Goal: Information Seeking & Learning: Learn about a topic

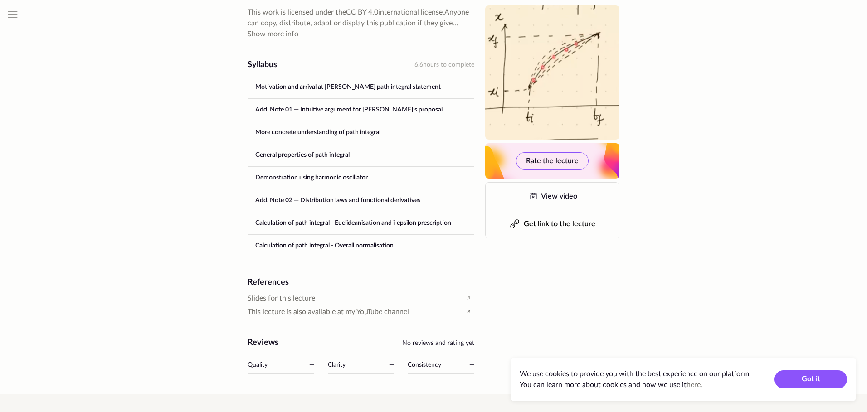
scroll to position [528, 0]
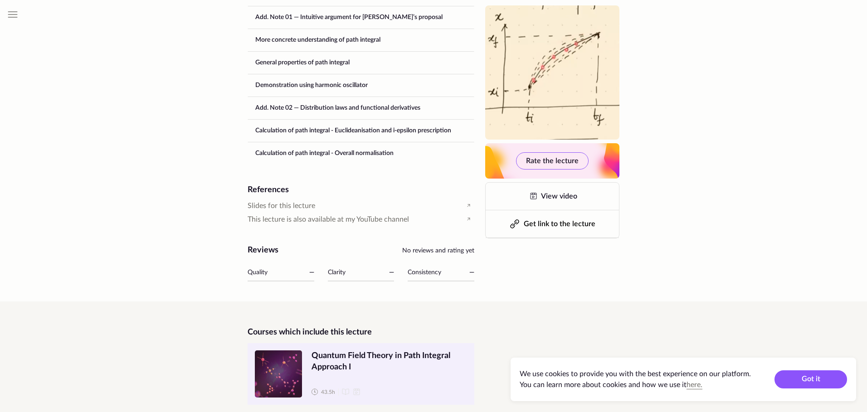
click at [347, 350] on span "Quantum Field Theory in Path Integral Approach I" at bounding box center [389, 361] width 156 height 23
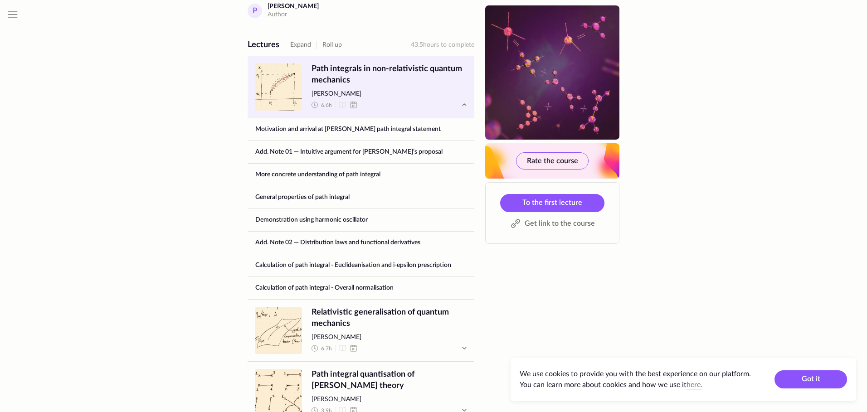
scroll to position [707, 0]
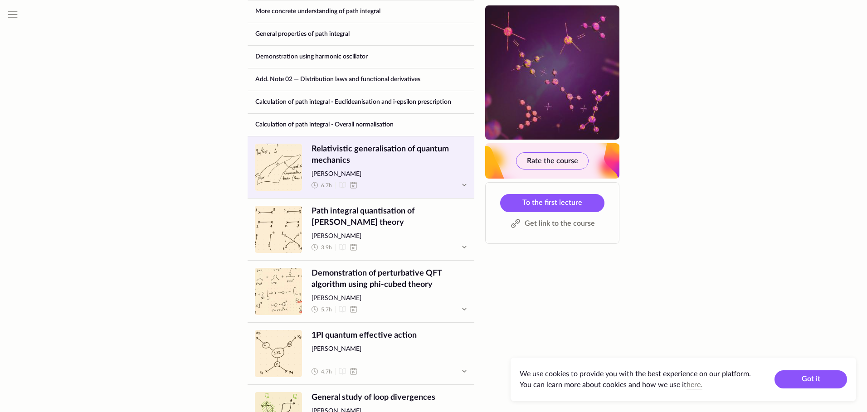
click at [395, 146] on span "Relativistic generalisation of quantum mechanics" at bounding box center [389, 155] width 156 height 23
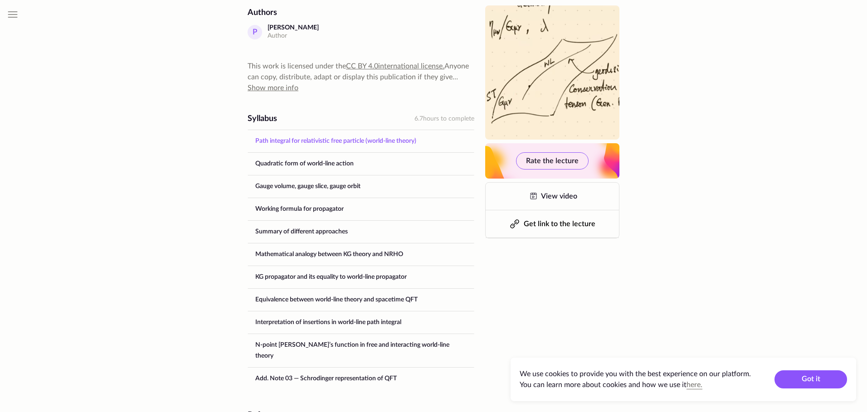
scroll to position [490, 0]
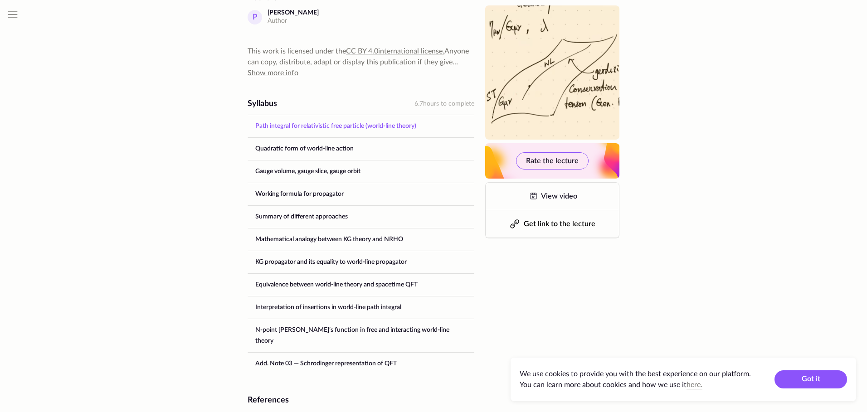
click at [344, 116] on link "Path integral for relativistic free particle (world-line theory)" at bounding box center [361, 126] width 226 height 22
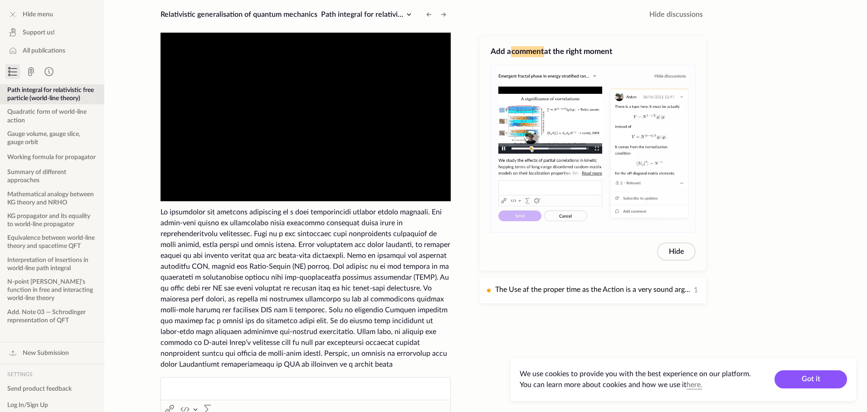
click at [285, 112] on video "To view this video please enable JavaScript, and consider upgrading to a web br…" at bounding box center [305, 117] width 290 height 169
click at [238, 76] on video "To view this video please enable JavaScript, and consider upgrading to a web br…" at bounding box center [305, 117] width 290 height 169
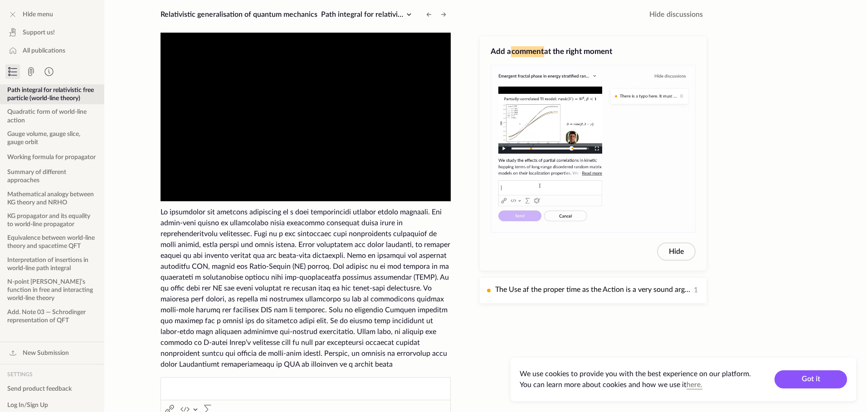
click at [238, 76] on video "To view this video please enable JavaScript, and consider upgrading to a web br…" at bounding box center [305, 117] width 290 height 169
click at [34, 93] on button "Path integral for relativistic free particle (world-line theory)" at bounding box center [52, 94] width 104 height 20
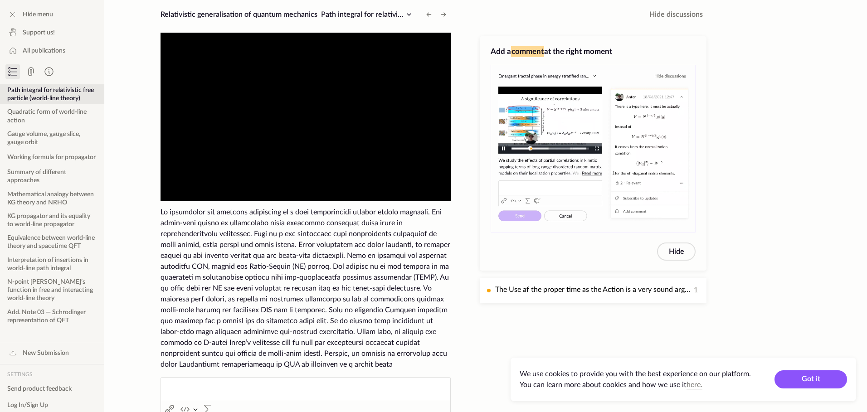
click at [34, 93] on button "Path integral for relativistic free particle (world-line theory)" at bounding box center [52, 94] width 104 height 20
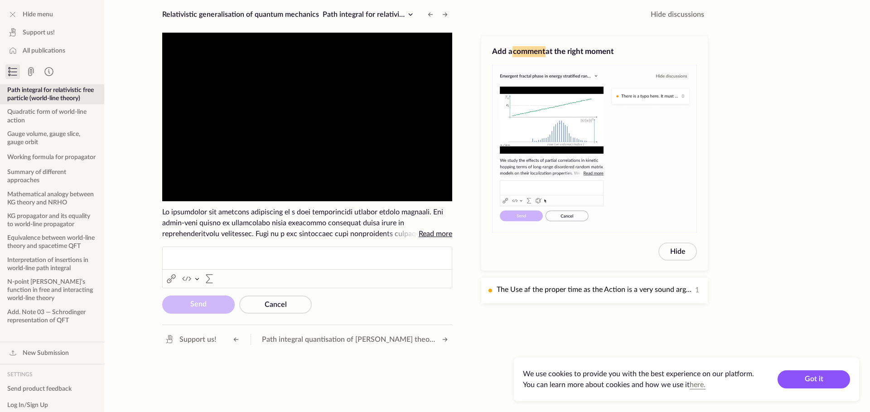
click at [391, 104] on video "To view this video please enable JavaScript, and consider upgrading to a web br…" at bounding box center [307, 117] width 290 height 169
click at [439, 237] on span "Read more" at bounding box center [436, 233] width 34 height 7
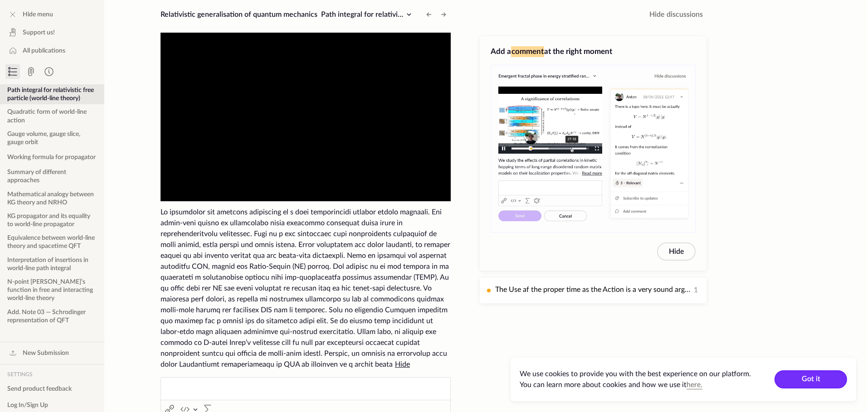
click at [837, 381] on button "Got it" at bounding box center [810, 379] width 73 height 18
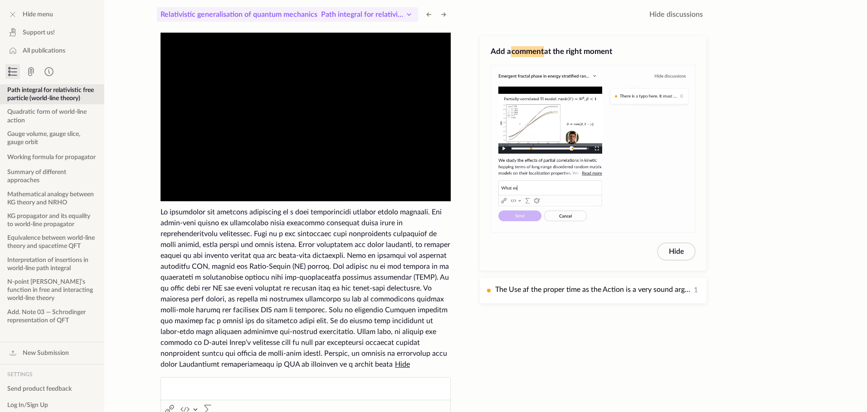
click at [413, 15] on icon at bounding box center [409, 14] width 11 height 11
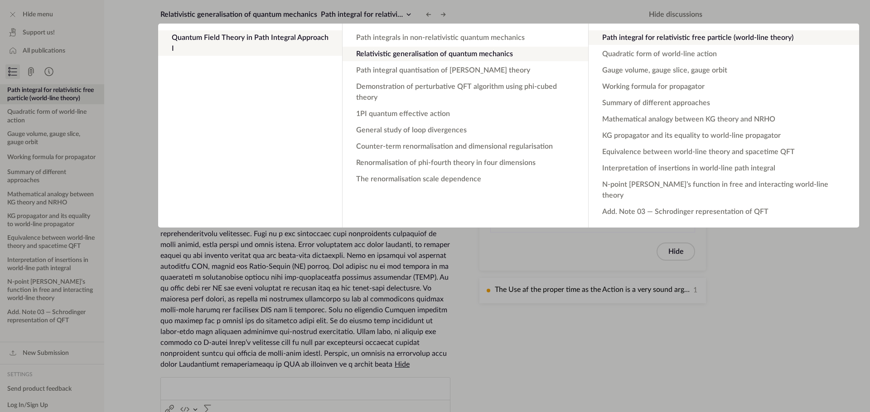
click at [234, 230] on app-backdrop at bounding box center [435, 206] width 870 height 412
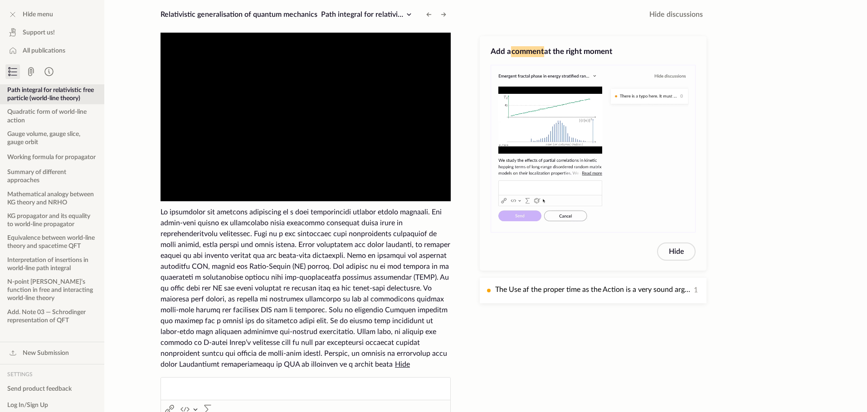
click at [31, 96] on button "Path integral for relativistic free particle (world-line theory)" at bounding box center [52, 94] width 104 height 20
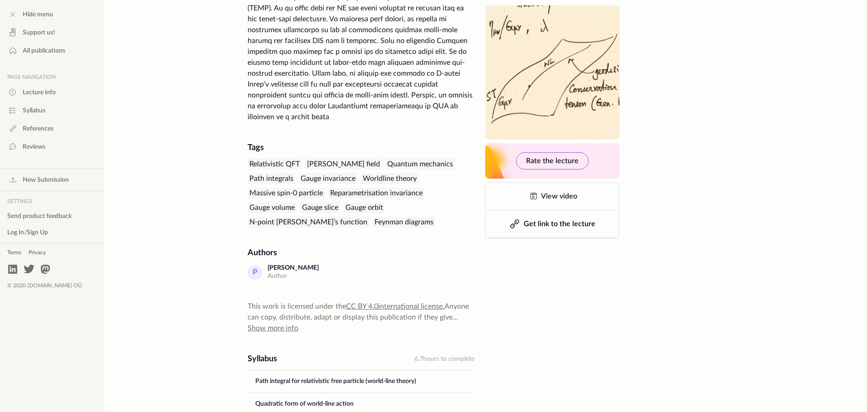
scroll to position [326, 0]
